Goal: Task Accomplishment & Management: Complete application form

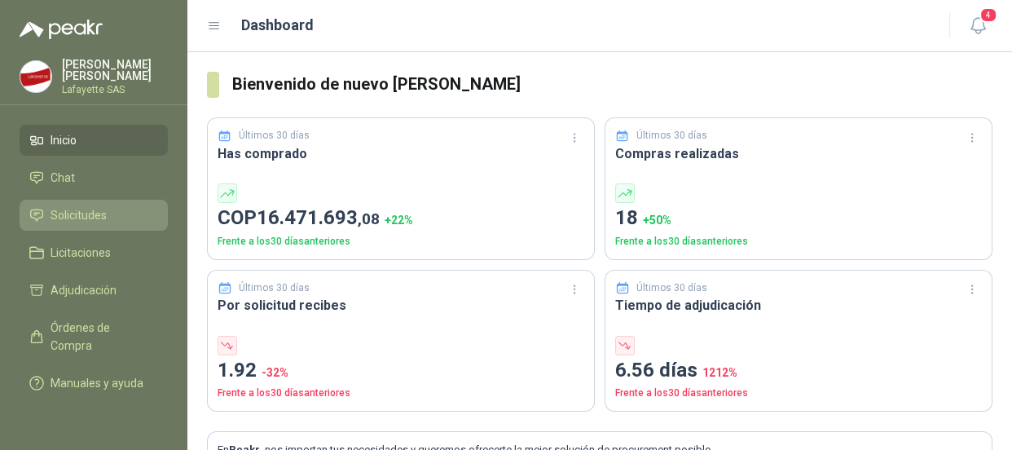
click at [90, 208] on span "Solicitudes" at bounding box center [79, 215] width 56 height 18
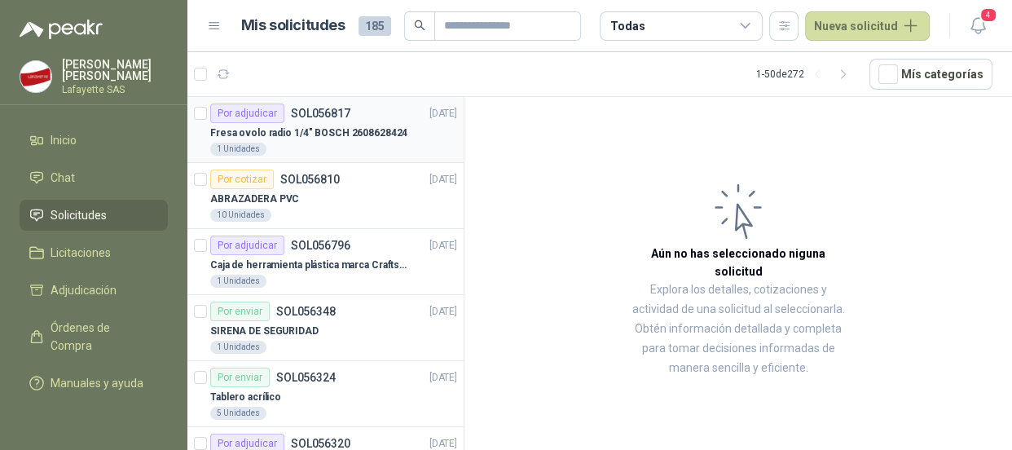
click at [347, 126] on p "Fresa ovolo radio 1/4" BOSCH 2608628424" at bounding box center [308, 133] width 197 height 15
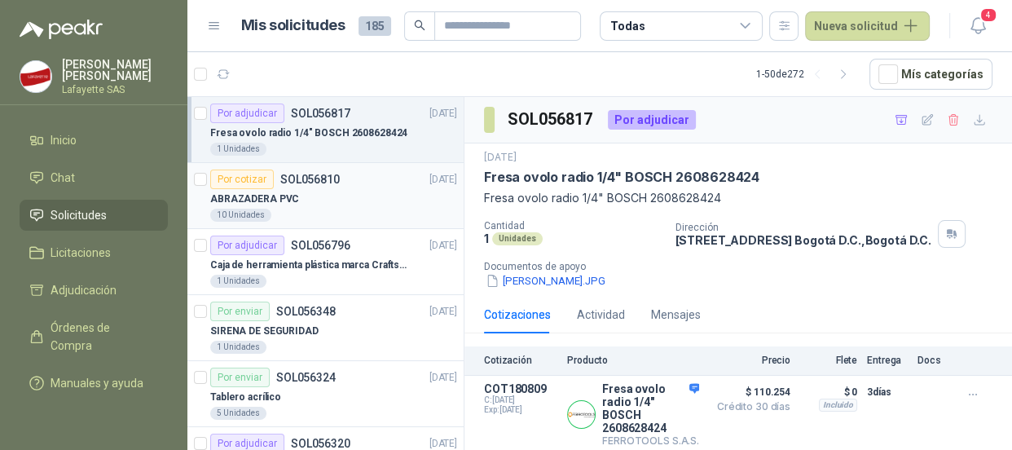
click at [273, 189] on div "ABRAZADERA PVC" at bounding box center [333, 199] width 247 height 20
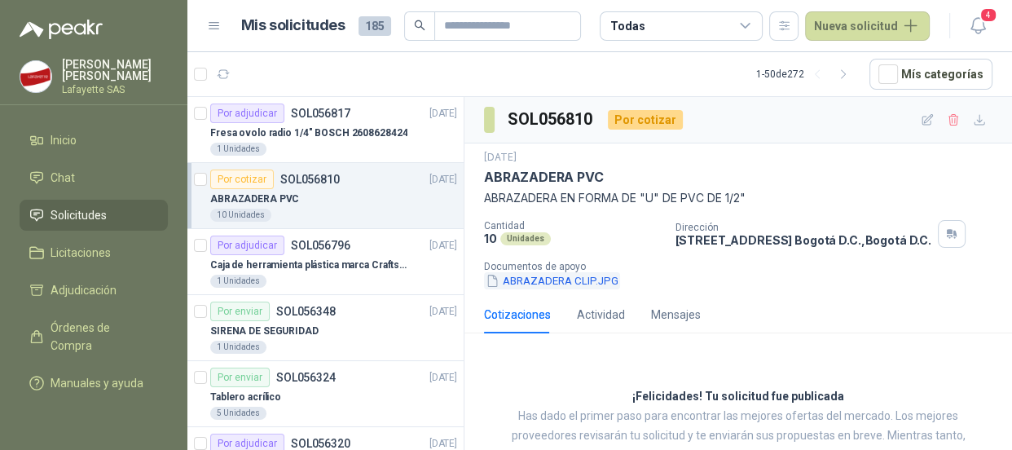
click at [562, 284] on button "ABRAZADERA CLIP.JPG" at bounding box center [552, 280] width 136 height 17
click at [309, 267] on p "Caja de herramienta plástica marca Craftsman de 26 pulgadas color rojo y nego" at bounding box center [311, 265] width 203 height 15
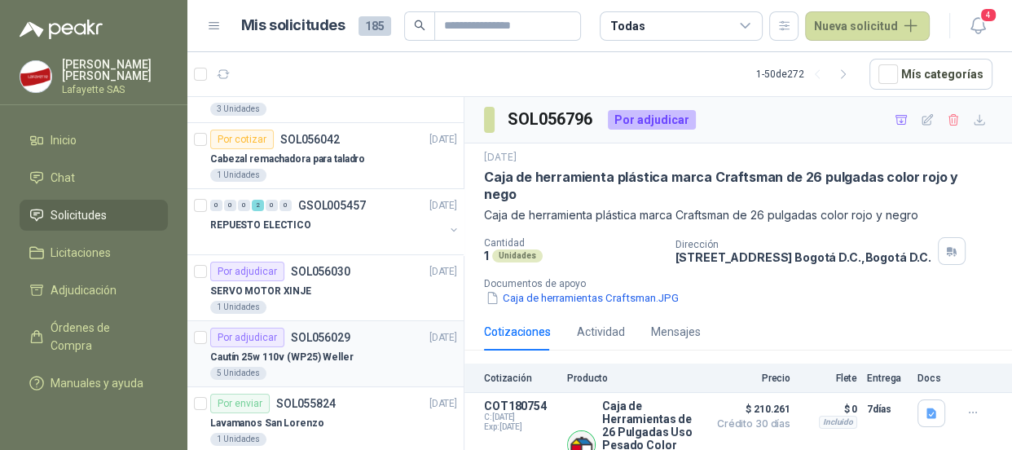
scroll to position [444, 0]
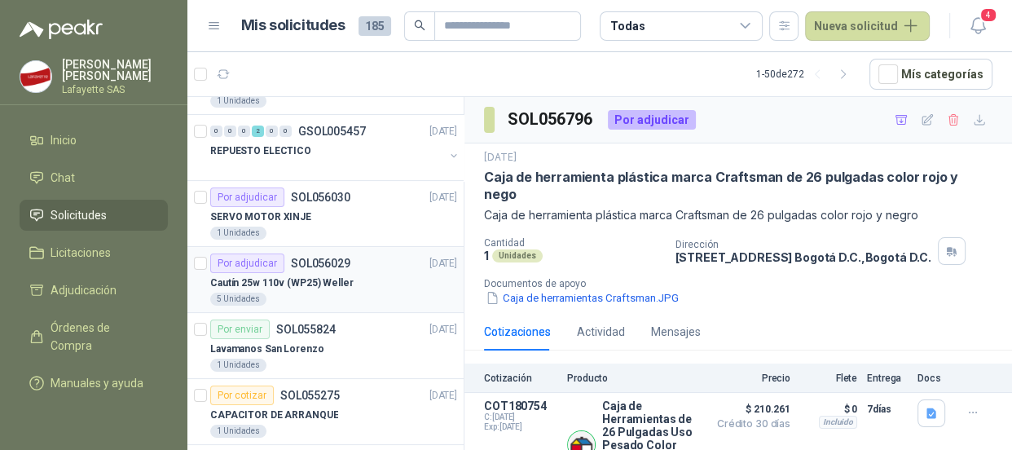
click at [278, 276] on p "Cautín 25w 110v (WP25) Weller" at bounding box center [281, 283] width 143 height 15
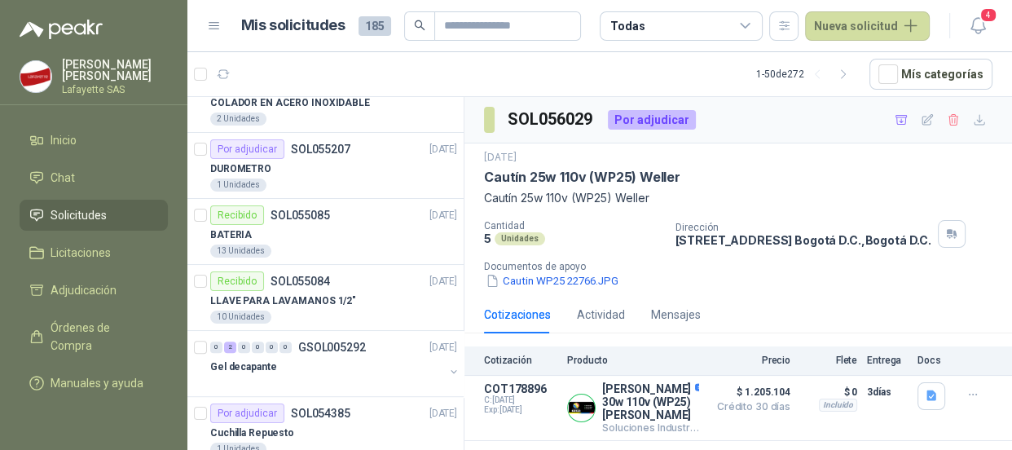
scroll to position [963, 0]
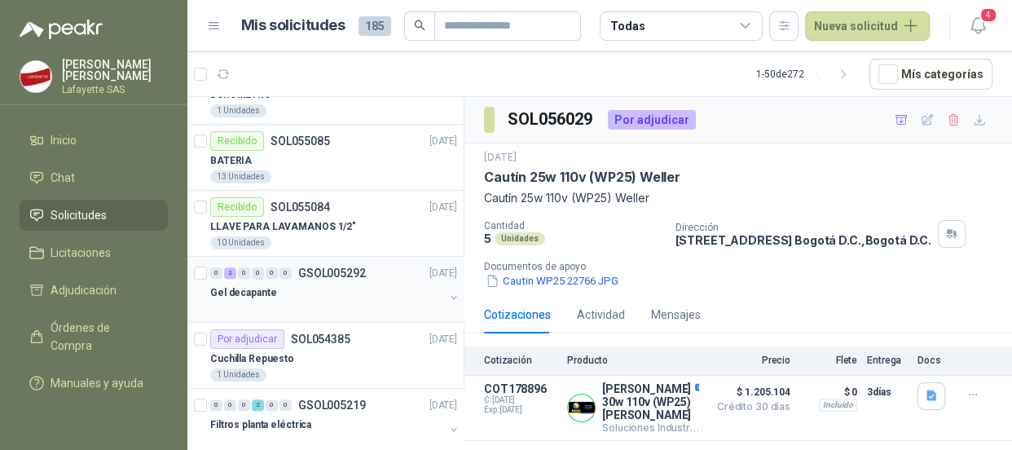
click at [262, 283] on div "Gel decapante" at bounding box center [327, 293] width 234 height 20
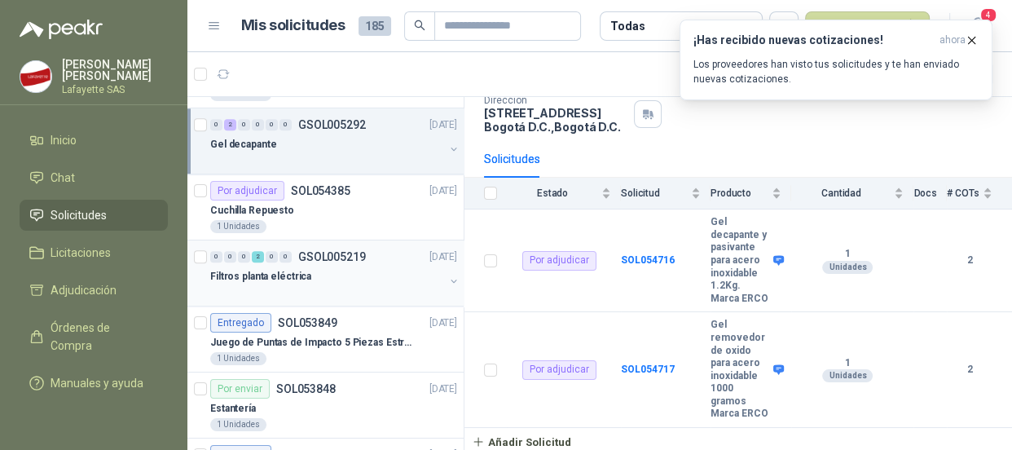
scroll to position [1185, 0]
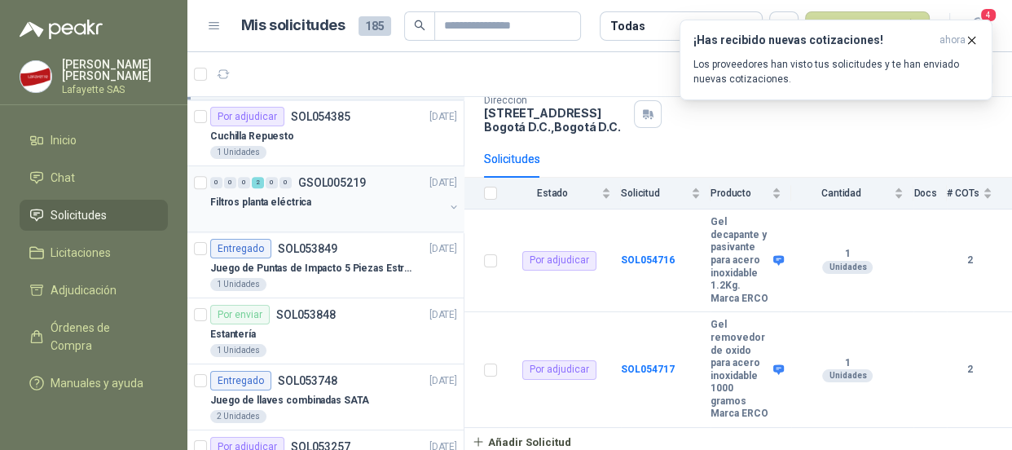
click at [279, 195] on p "Filtros planta eléctrica" at bounding box center [260, 202] width 101 height 15
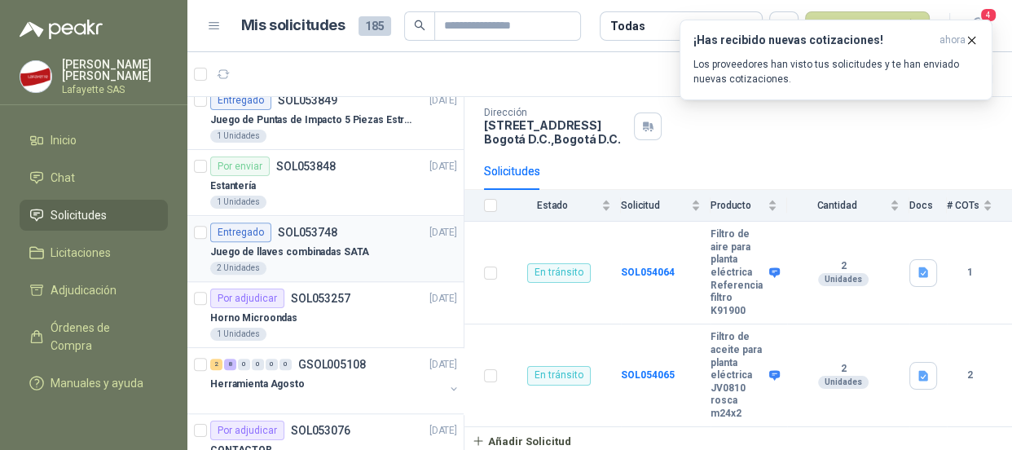
scroll to position [1408, 0]
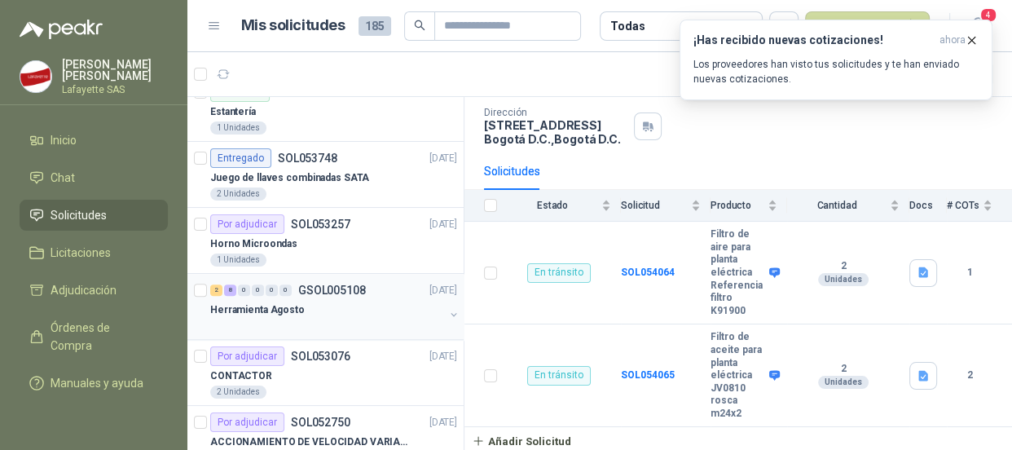
click at [298, 295] on div "2 8 0 0 0 0 GSOL005108 [DATE]" at bounding box center [335, 290] width 250 height 20
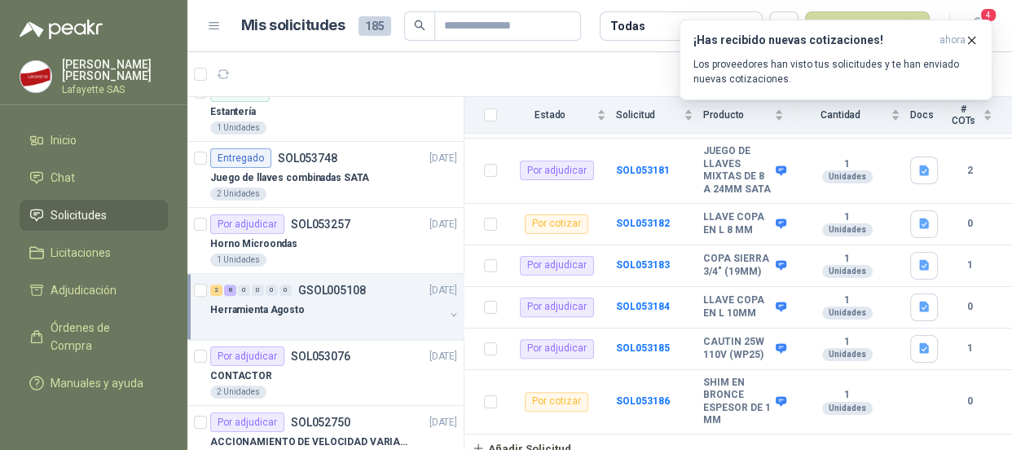
scroll to position [1482, 0]
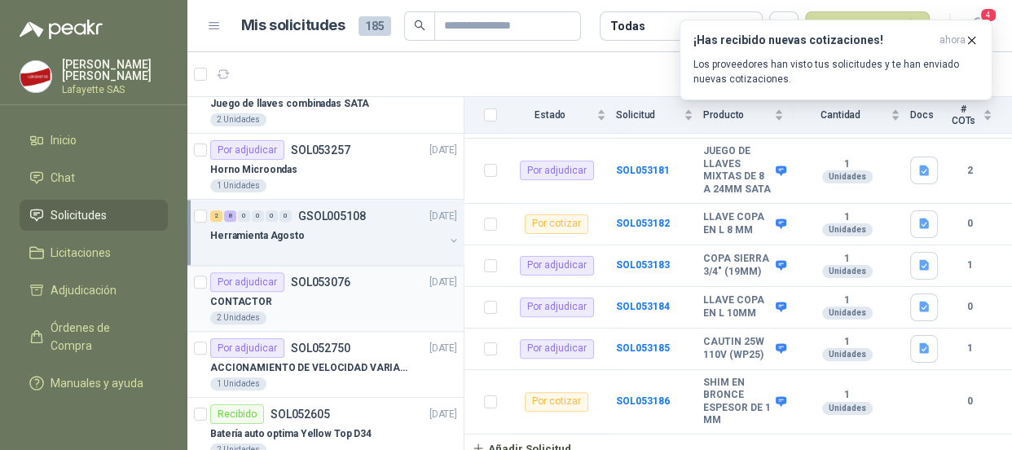
click at [249, 300] on p "CONTACTOR" at bounding box center [241, 301] width 62 height 15
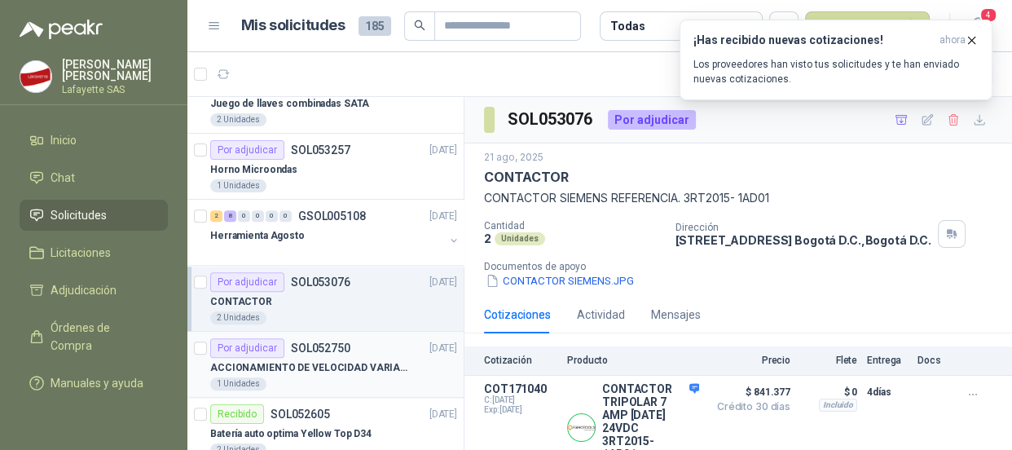
click at [311, 342] on p "SOL052750" at bounding box center [321, 347] width 60 height 11
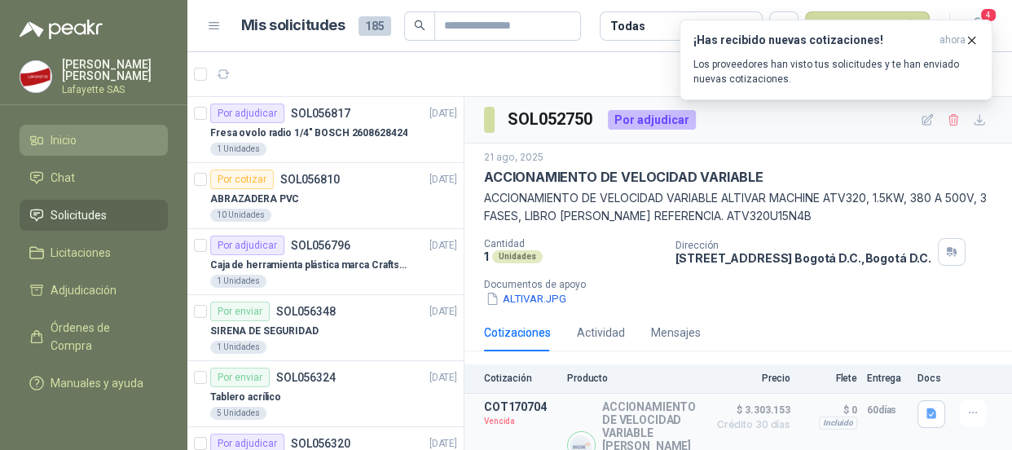
click at [75, 139] on span "Inicio" at bounding box center [64, 140] width 26 height 18
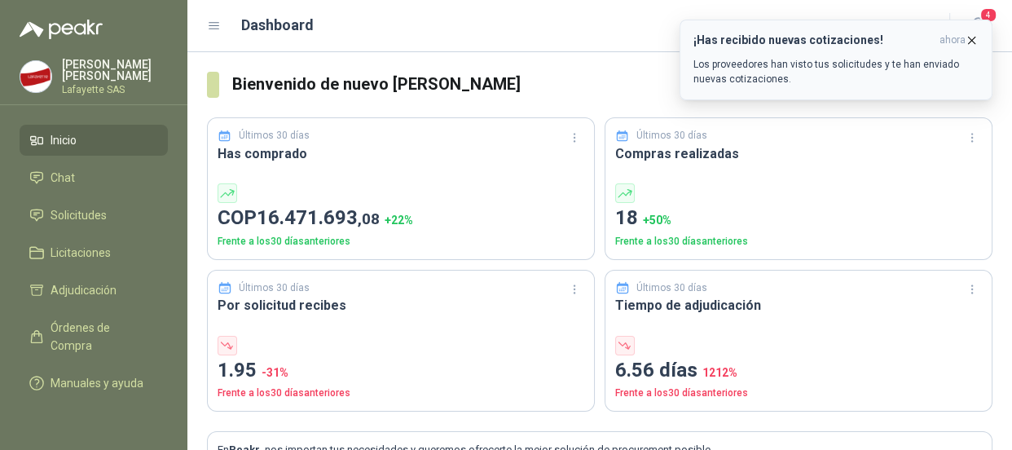
click at [969, 39] on icon "button" at bounding box center [972, 40] width 14 height 14
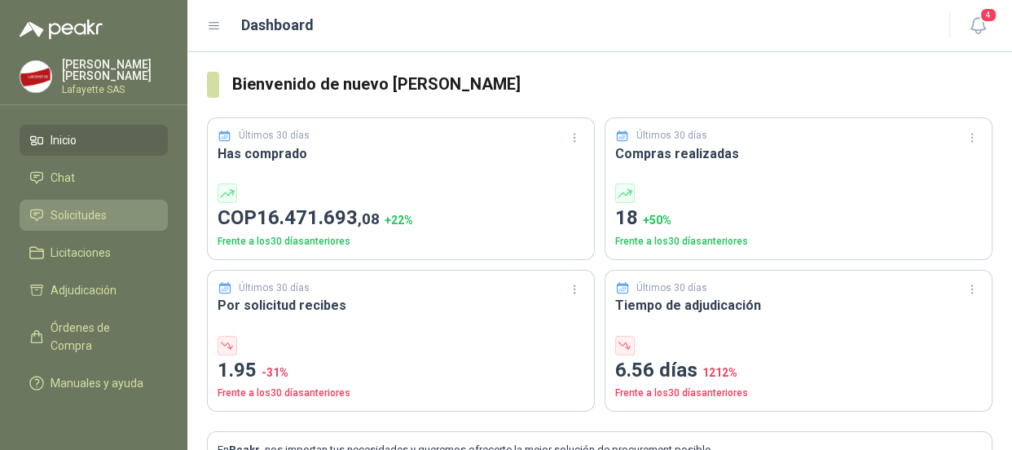
click at [82, 212] on span "Solicitudes" at bounding box center [79, 215] width 56 height 18
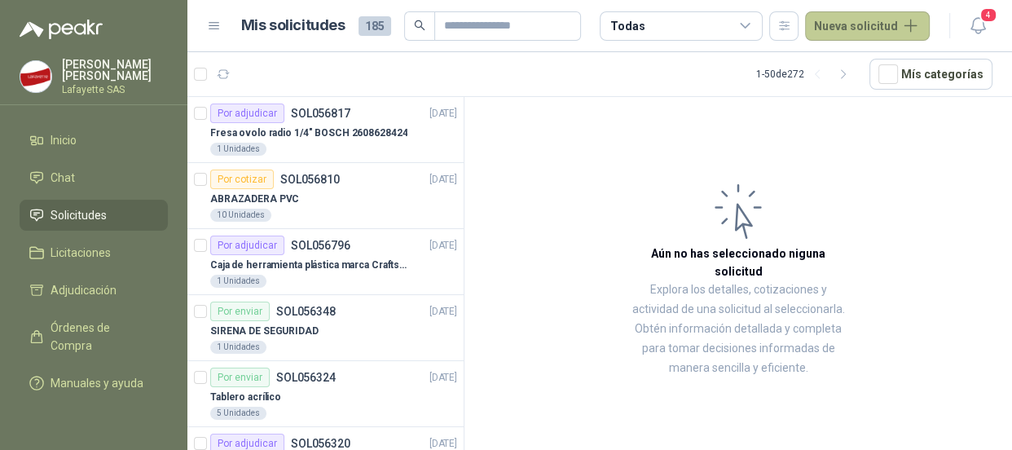
click at [844, 24] on button "Nueva solicitud" at bounding box center [867, 25] width 125 height 29
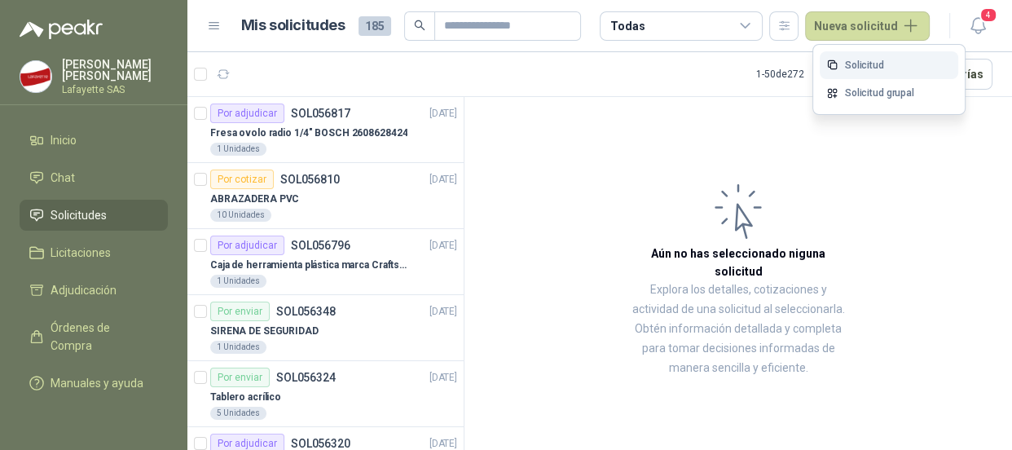
click at [872, 67] on link "Solicitud" at bounding box center [889, 65] width 139 height 29
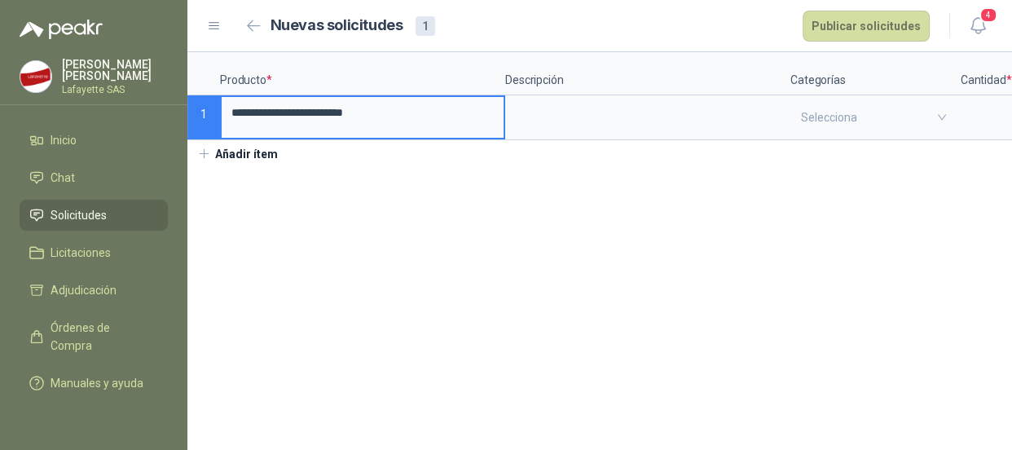
type input "**********"
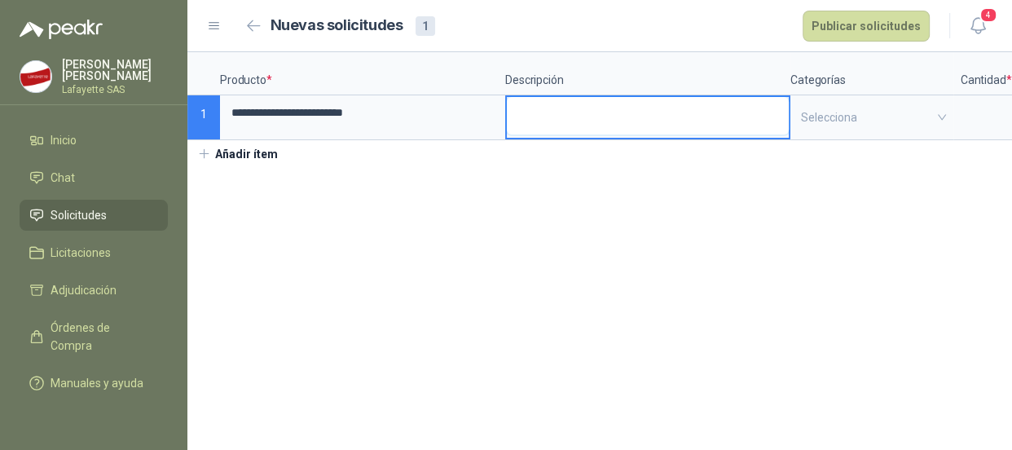
click at [657, 114] on textarea at bounding box center [648, 115] width 282 height 37
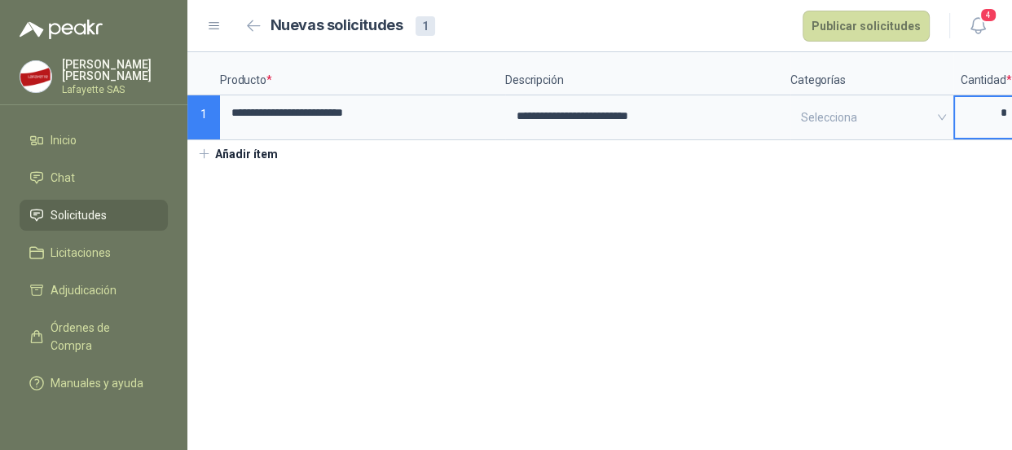
type input "*"
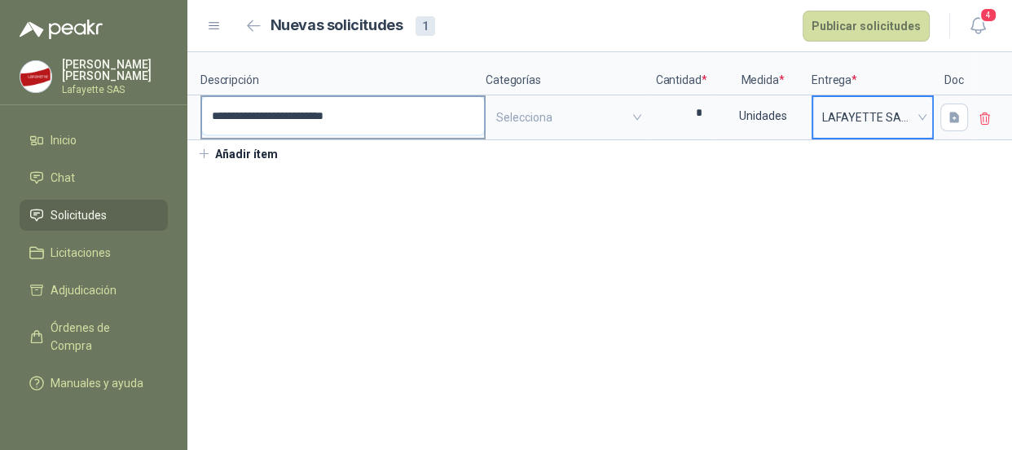
click at [352, 117] on textarea "**********" at bounding box center [343, 115] width 282 height 37
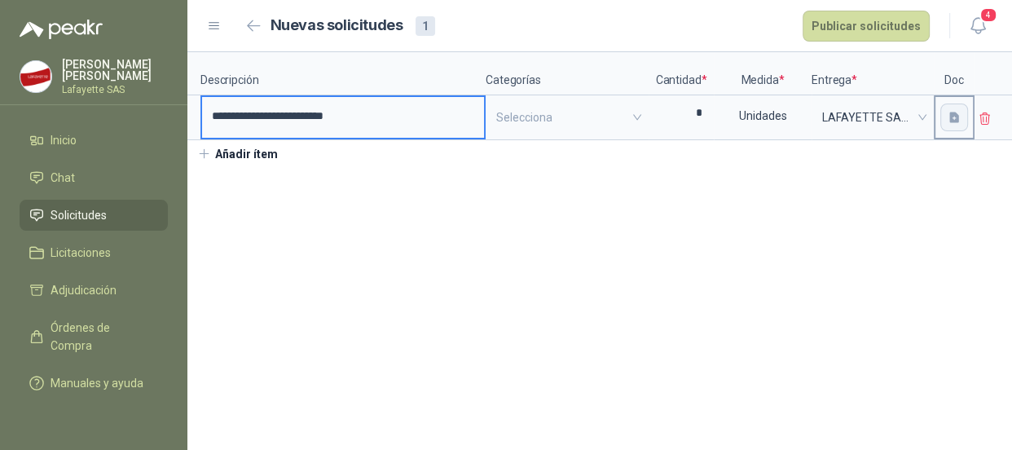
click at [950, 115] on icon "button" at bounding box center [955, 117] width 10 height 11
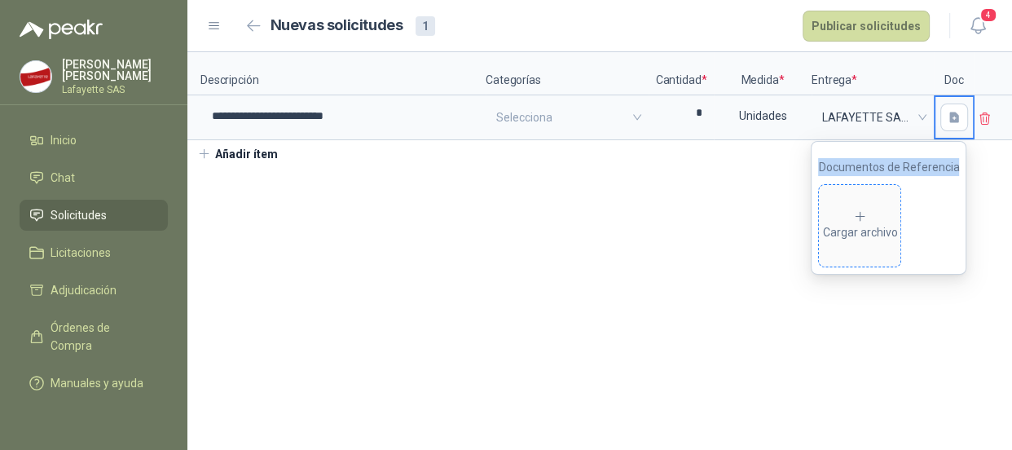
click at [860, 218] on icon at bounding box center [860, 216] width 15 height 15
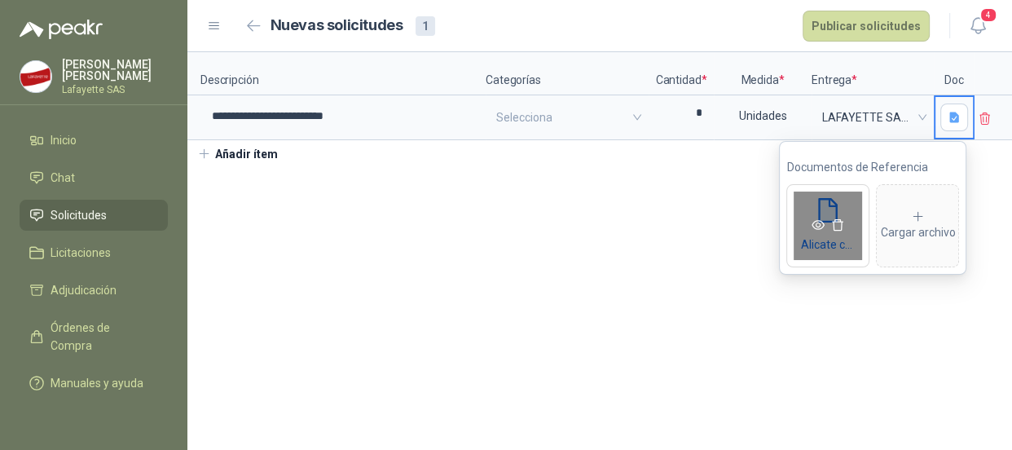
click at [818, 226] on icon "eye" at bounding box center [818, 224] width 13 height 13
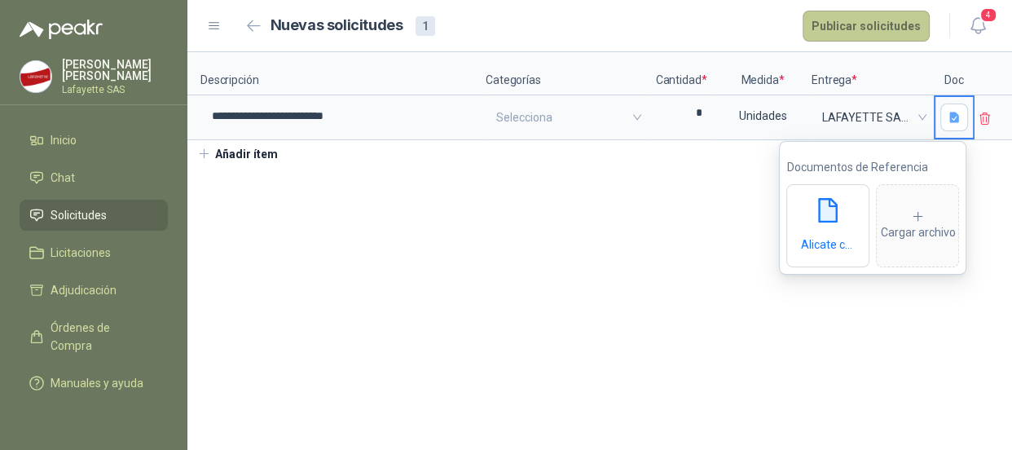
click at [860, 23] on button "Publicar solicitudes" at bounding box center [866, 26] width 127 height 31
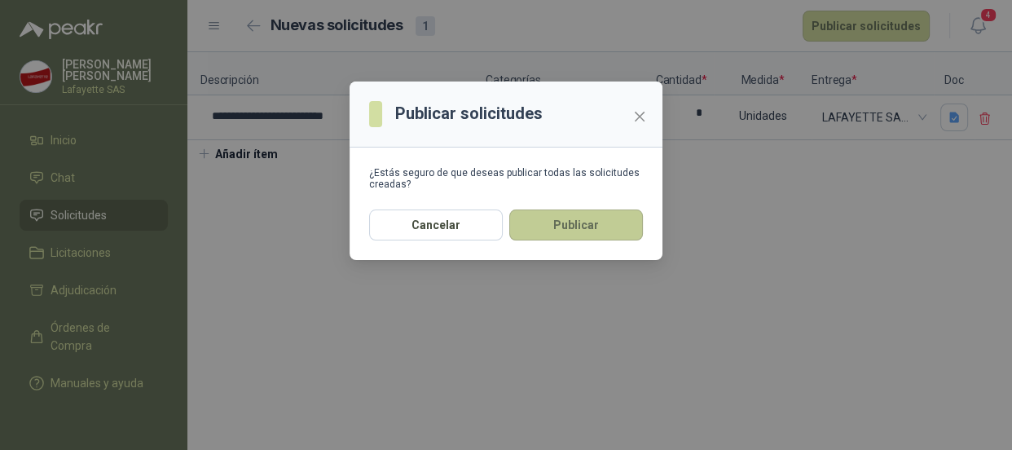
click at [554, 219] on button "Publicar" at bounding box center [576, 224] width 134 height 31
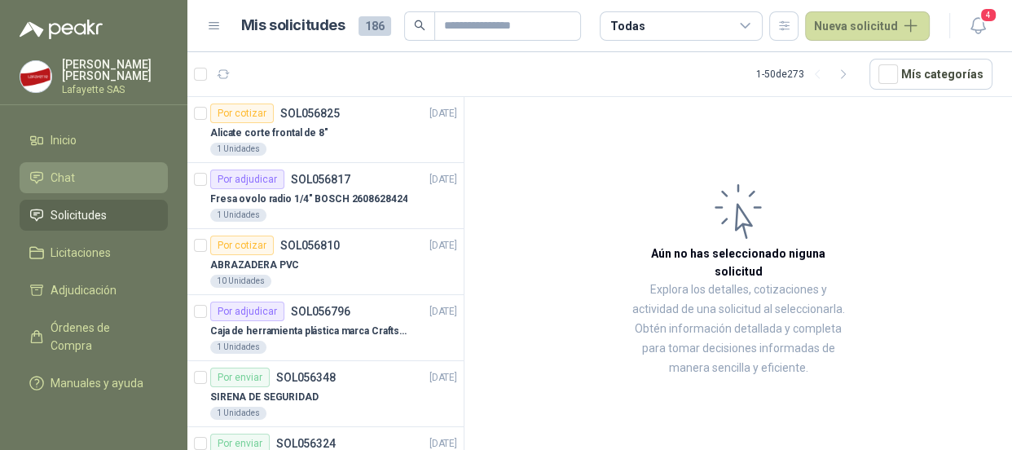
click at [82, 173] on li "Chat" at bounding box center [93, 178] width 129 height 18
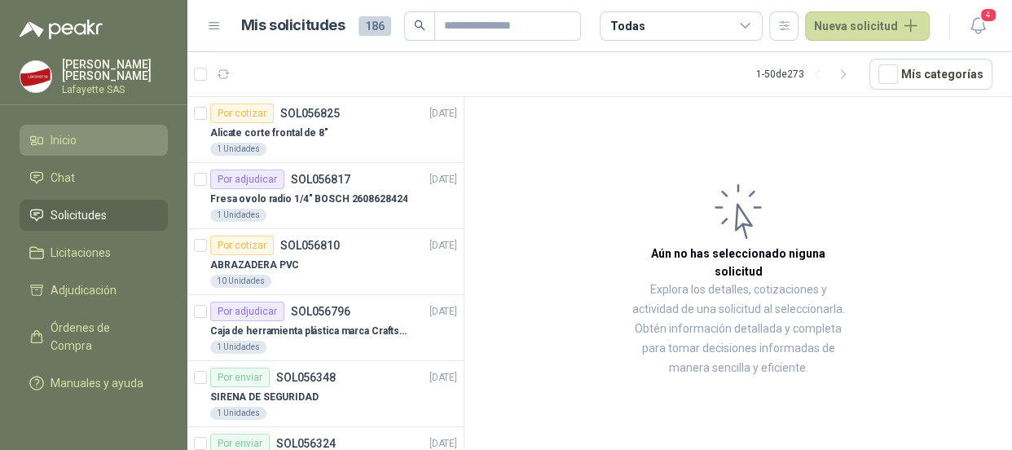
click at [90, 143] on li "Inicio" at bounding box center [93, 140] width 129 height 18
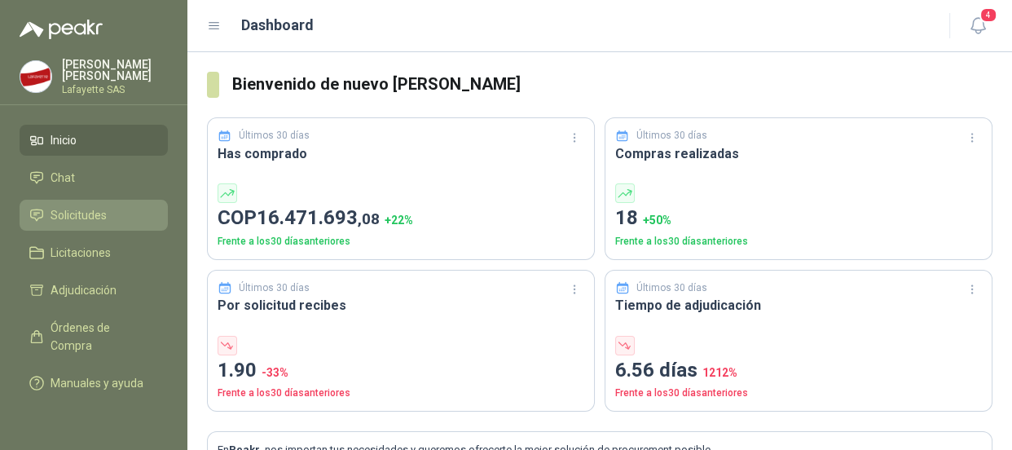
click at [82, 215] on span "Solicitudes" at bounding box center [79, 215] width 56 height 18
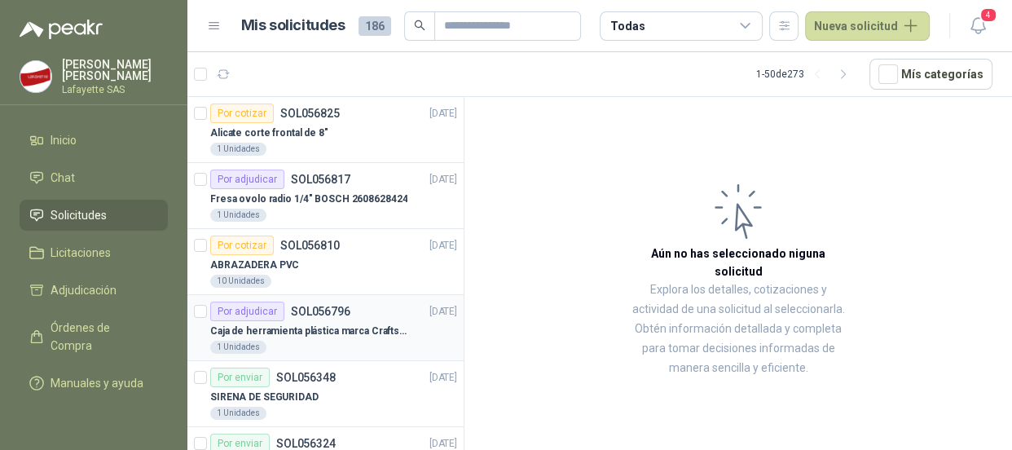
click at [300, 324] on p "Caja de herramienta plástica marca Craftsman de 26 pulgadas color rojo y nego" at bounding box center [311, 331] width 203 height 15
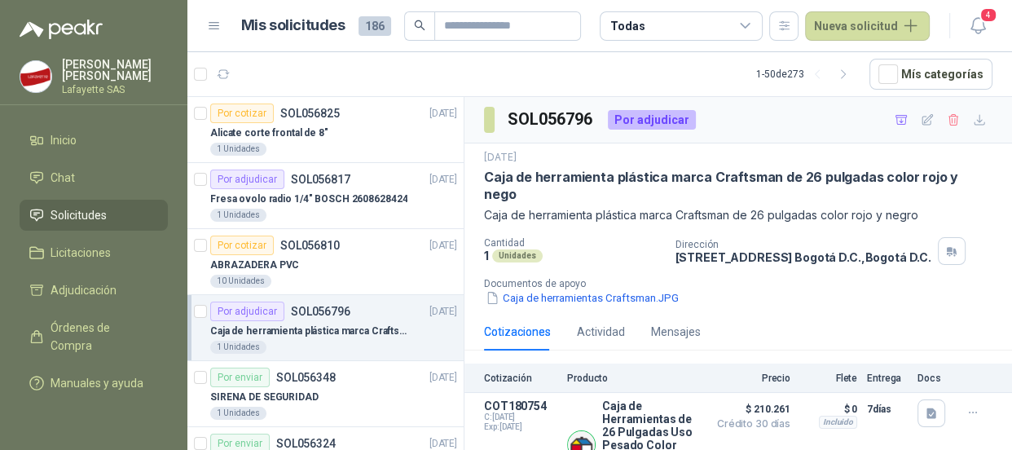
scroll to position [33, 0]
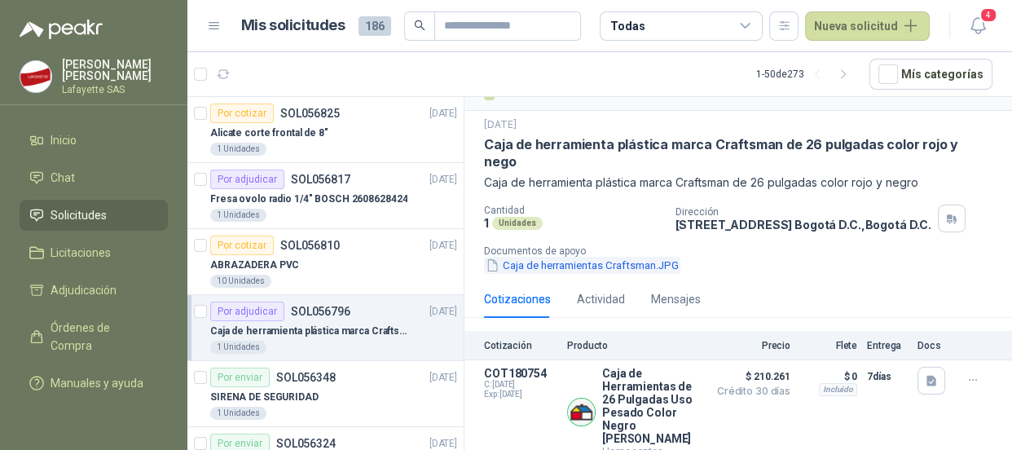
click at [597, 262] on button "Caja de herramientas Craftsman.JPG" at bounding box center [582, 265] width 196 height 17
click at [646, 402] on button "Detalles" at bounding box center [661, 412] width 77 height 22
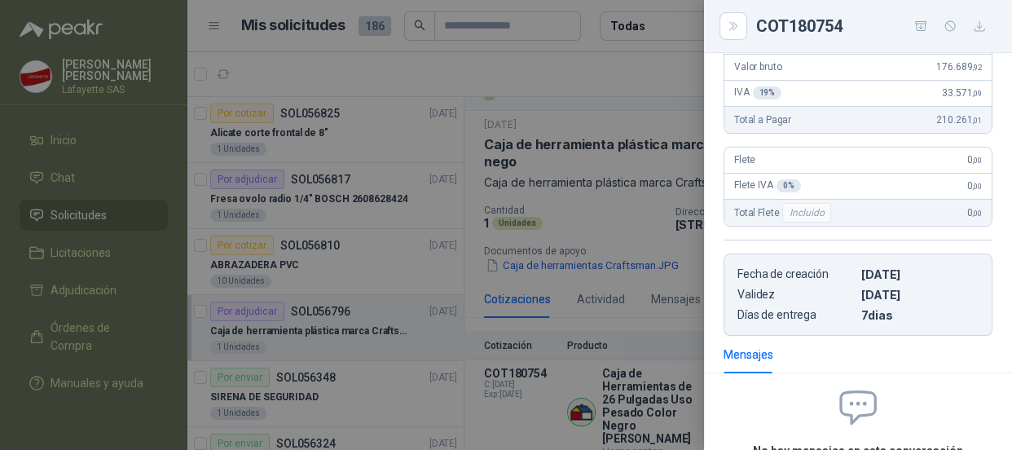
scroll to position [0, 0]
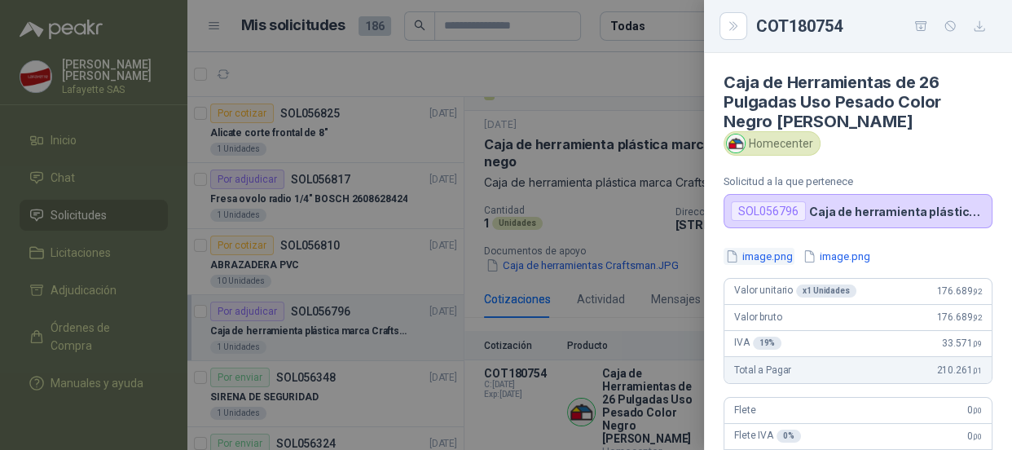
click at [782, 258] on button "image.png" at bounding box center [759, 256] width 71 height 17
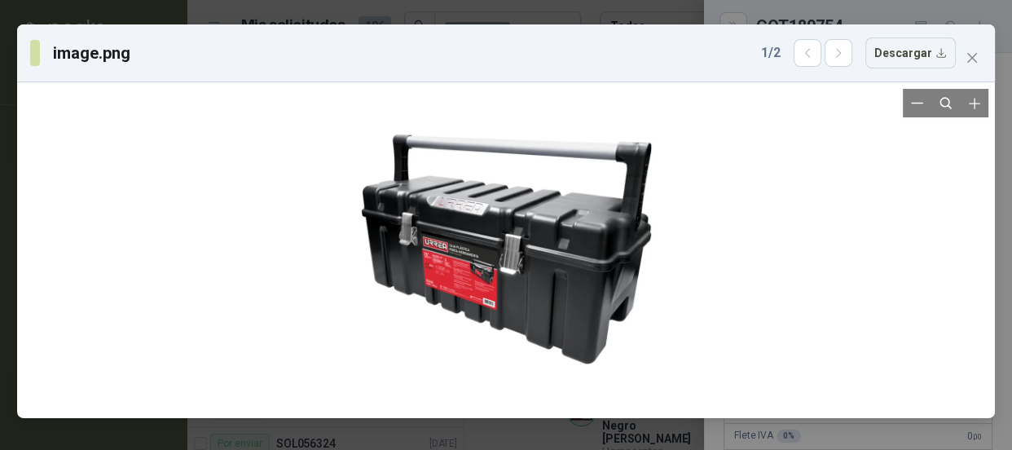
click at [477, 252] on div at bounding box center [506, 250] width 323 height 323
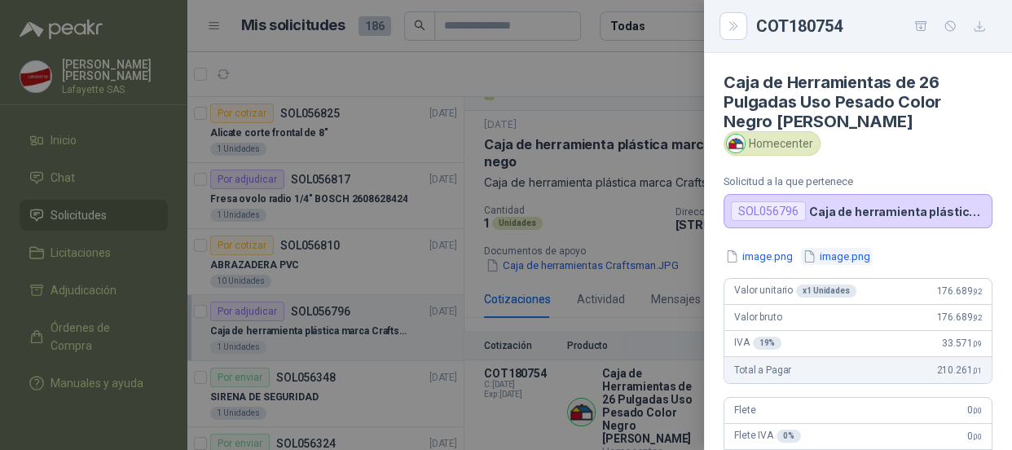
click at [862, 258] on button "image.png" at bounding box center [836, 256] width 71 height 17
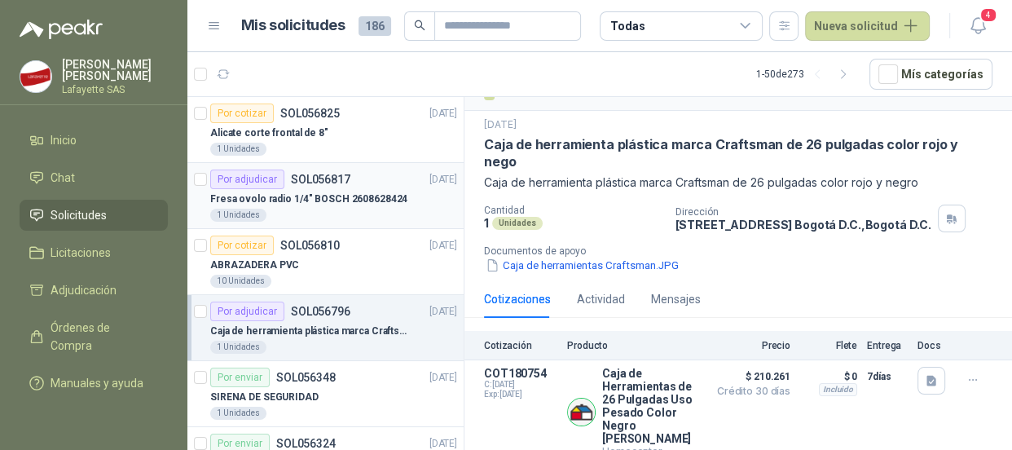
click at [249, 183] on div "Por adjudicar" at bounding box center [247, 180] width 74 height 20
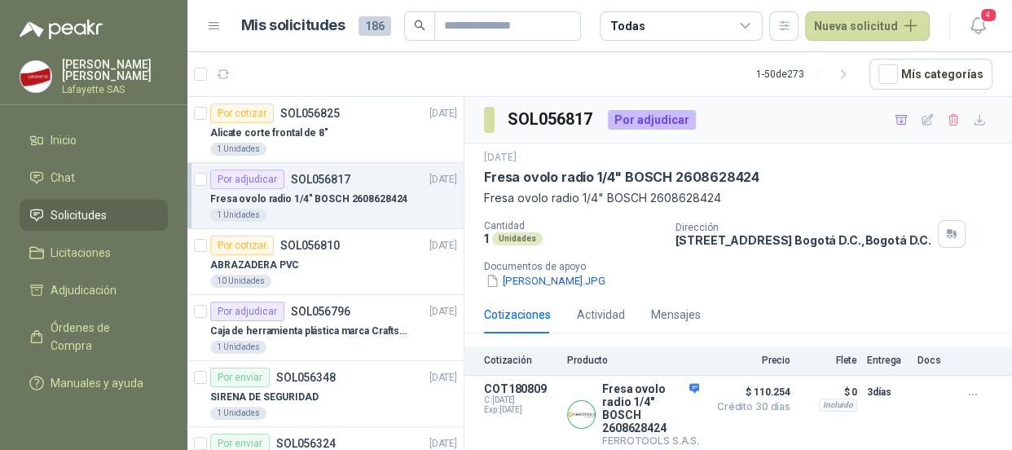
click at [305, 203] on p "Fresa ovolo radio 1/4" BOSCH 2608628424" at bounding box center [308, 199] width 197 height 15
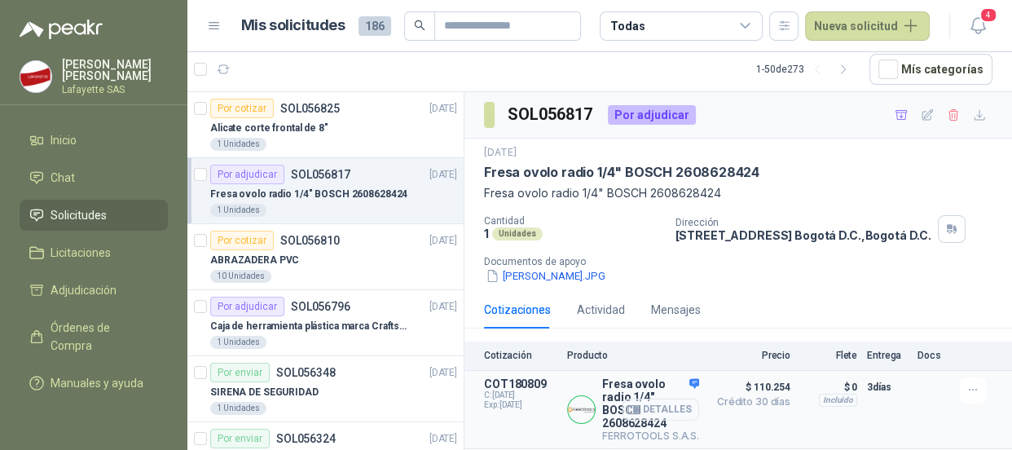
scroll to position [152, 0]
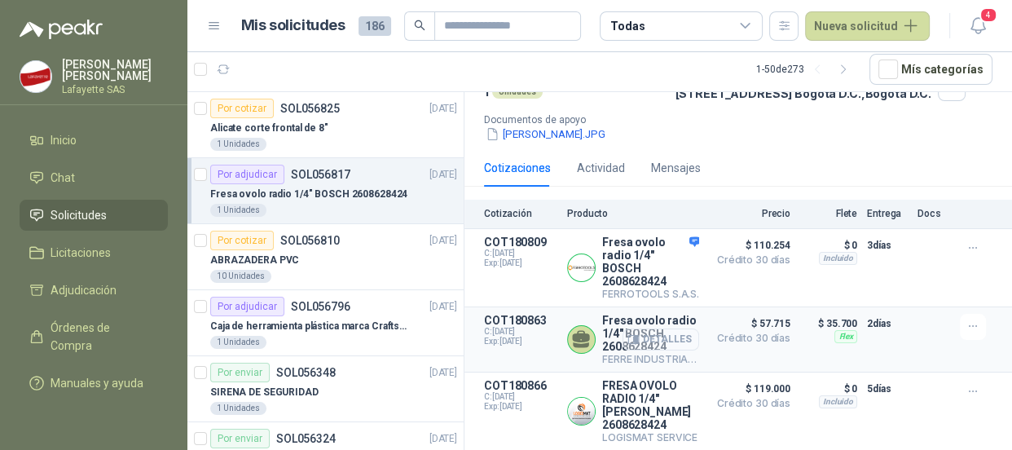
click at [641, 334] on button "Detalles" at bounding box center [661, 339] width 77 height 22
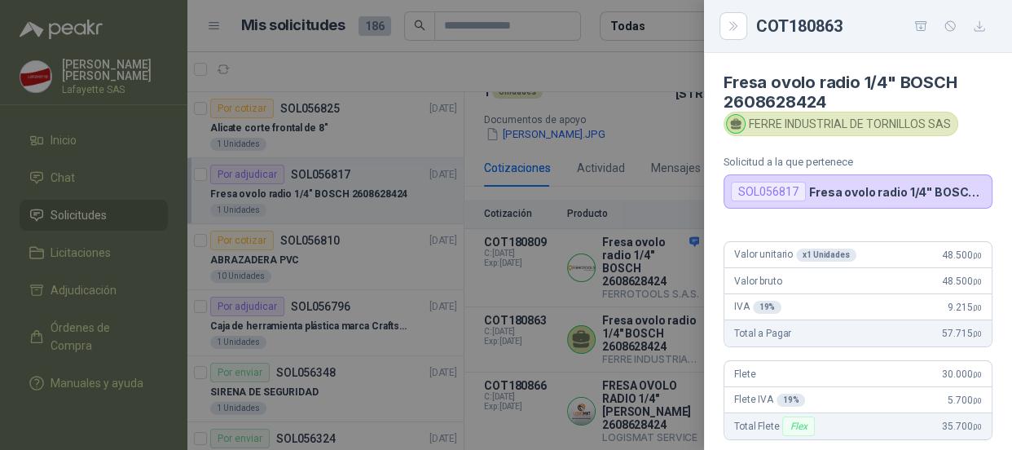
scroll to position [0, 0]
click at [442, 55] on div at bounding box center [506, 225] width 1012 height 450
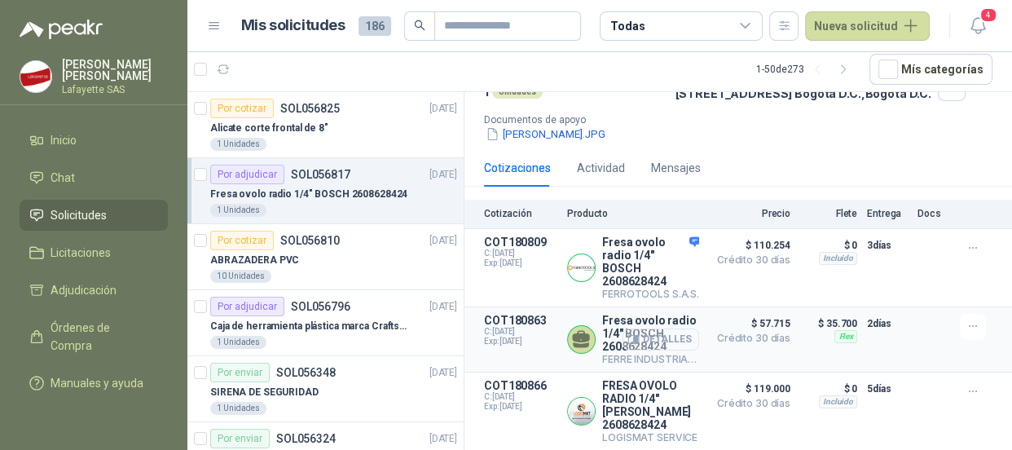
click at [644, 328] on button "Detalles" at bounding box center [661, 339] width 77 height 22
click at [677, 329] on button "Detalles" at bounding box center [661, 339] width 77 height 22
click at [960, 323] on button "button" at bounding box center [973, 327] width 26 height 26
click at [903, 256] on button "Añadir" at bounding box center [940, 255] width 130 height 26
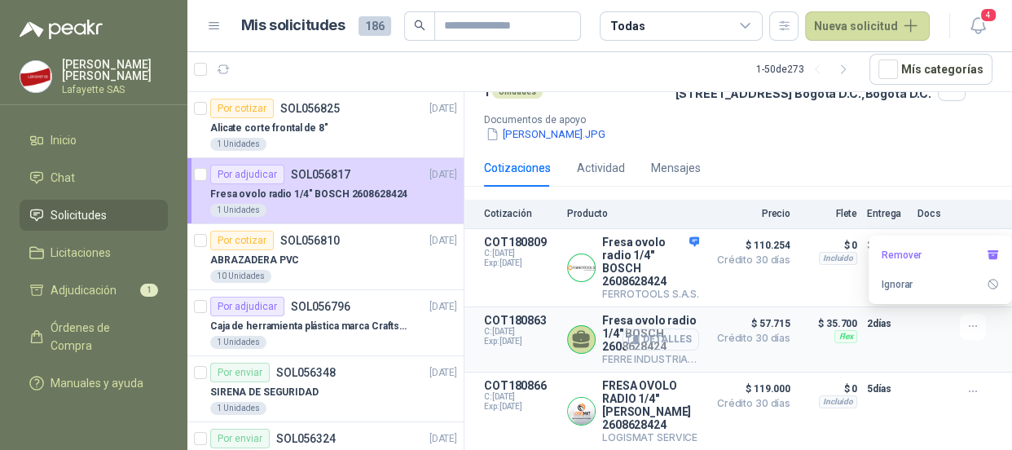
click at [651, 333] on button "Detalles" at bounding box center [661, 339] width 77 height 22
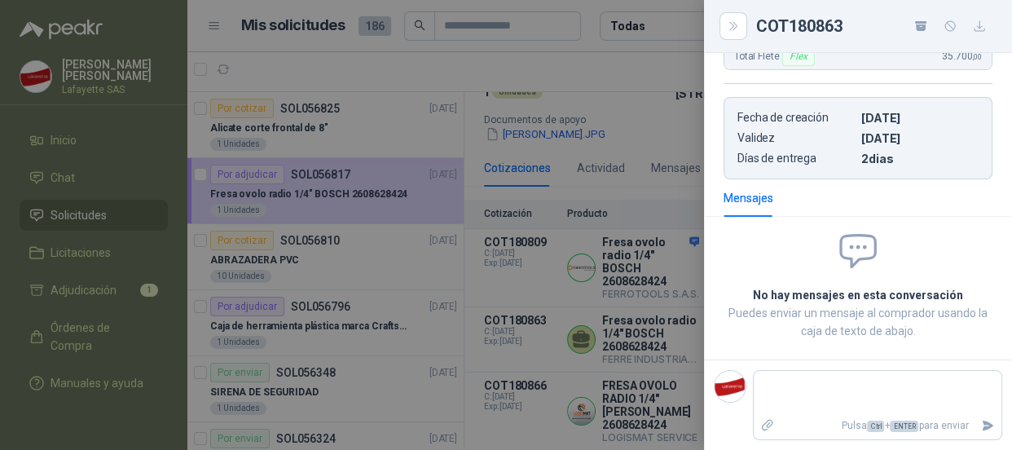
scroll to position [73, 0]
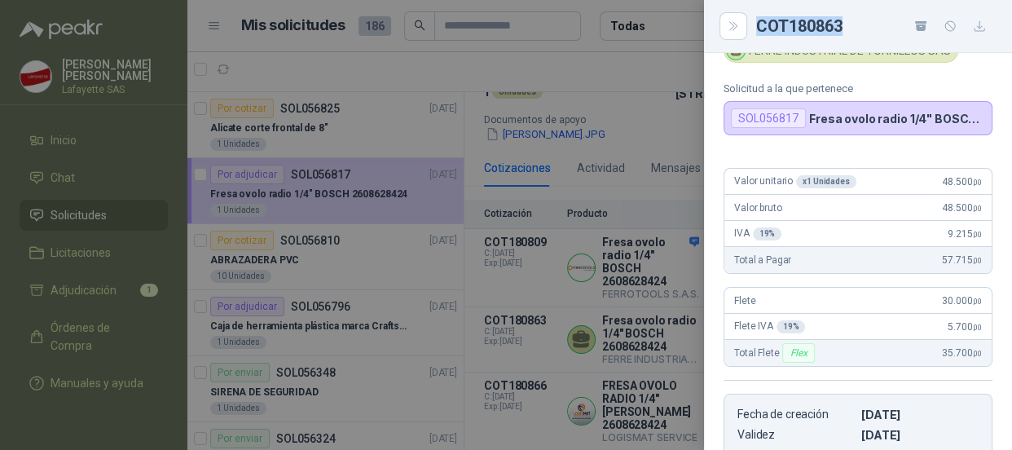
drag, startPoint x: 845, startPoint y: 19, endPoint x: 753, endPoint y: 22, distance: 92.2
click at [753, 22] on div "COT180863" at bounding box center [858, 26] width 269 height 26
copy div "COT180863"
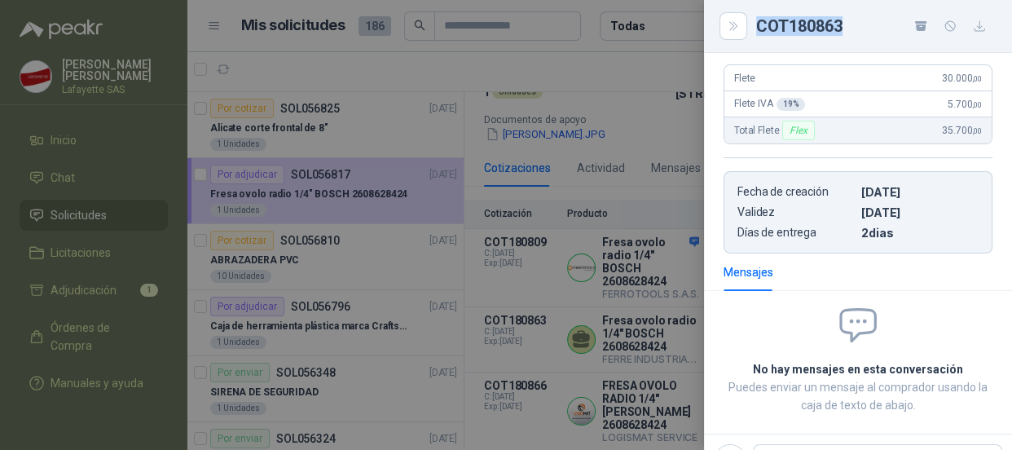
scroll to position [148, 0]
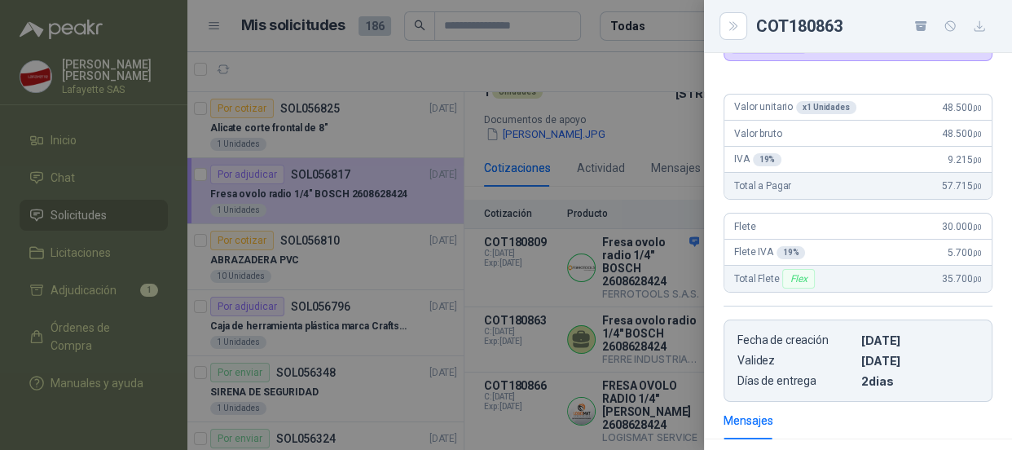
click at [117, 295] on div at bounding box center [506, 225] width 1012 height 450
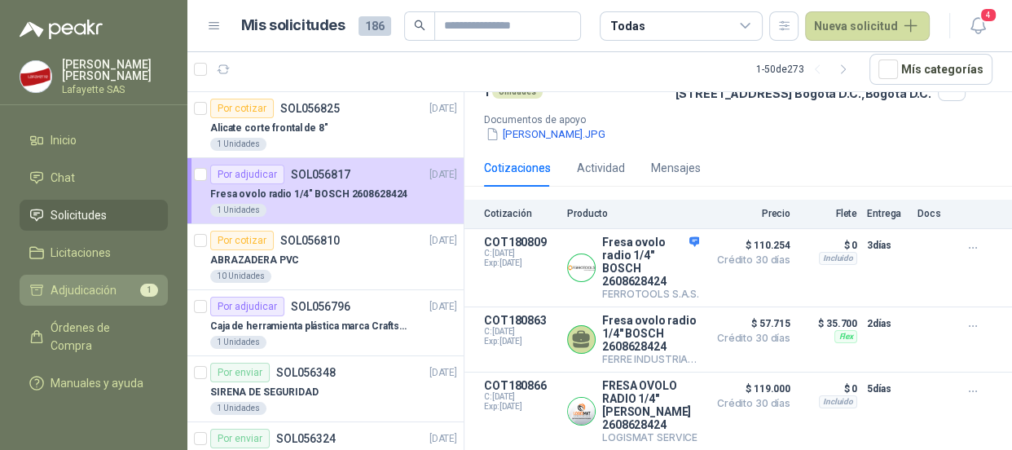
click at [117, 289] on li "Adjudicación 1" at bounding box center [93, 290] width 129 height 18
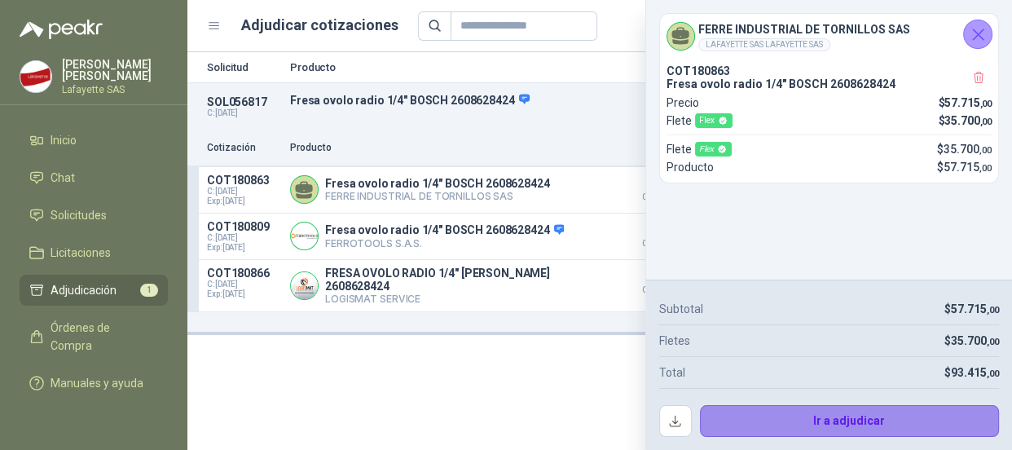
click at [810, 428] on button "Ir a adjudicar" at bounding box center [850, 421] width 300 height 33
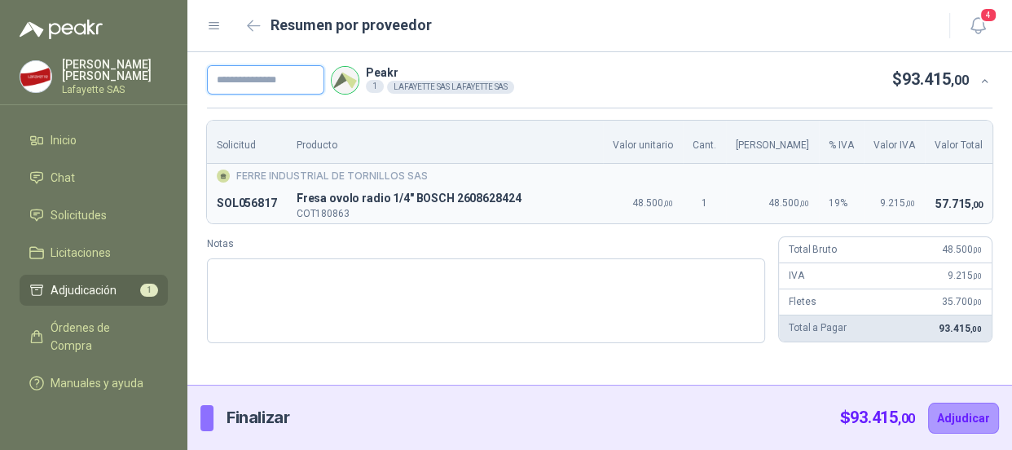
click at [245, 80] on input "text" at bounding box center [265, 79] width 117 height 29
type input "******"
click at [959, 421] on button "Adjudicar" at bounding box center [963, 418] width 71 height 31
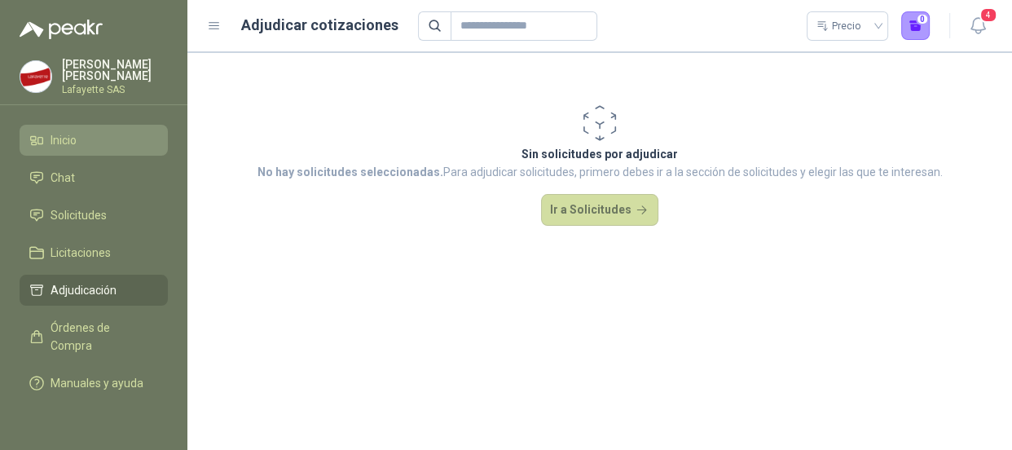
click at [55, 145] on span "Inicio" at bounding box center [64, 140] width 26 height 18
